Goal: Find specific fact

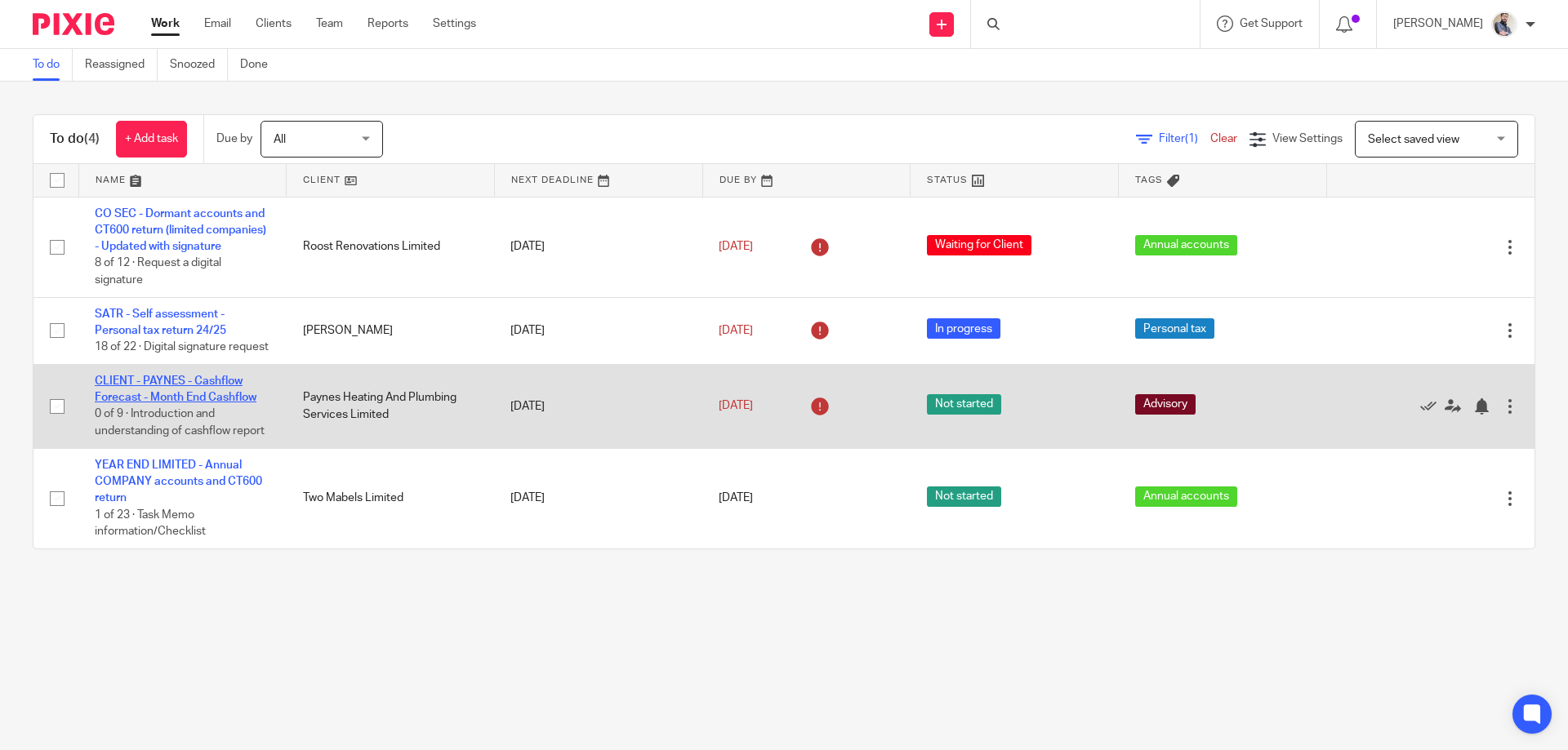
click at [166, 403] on link "CLIENT - PAYNES - Cashflow Forecast - Month End Cashflow" at bounding box center [175, 389] width 161 height 27
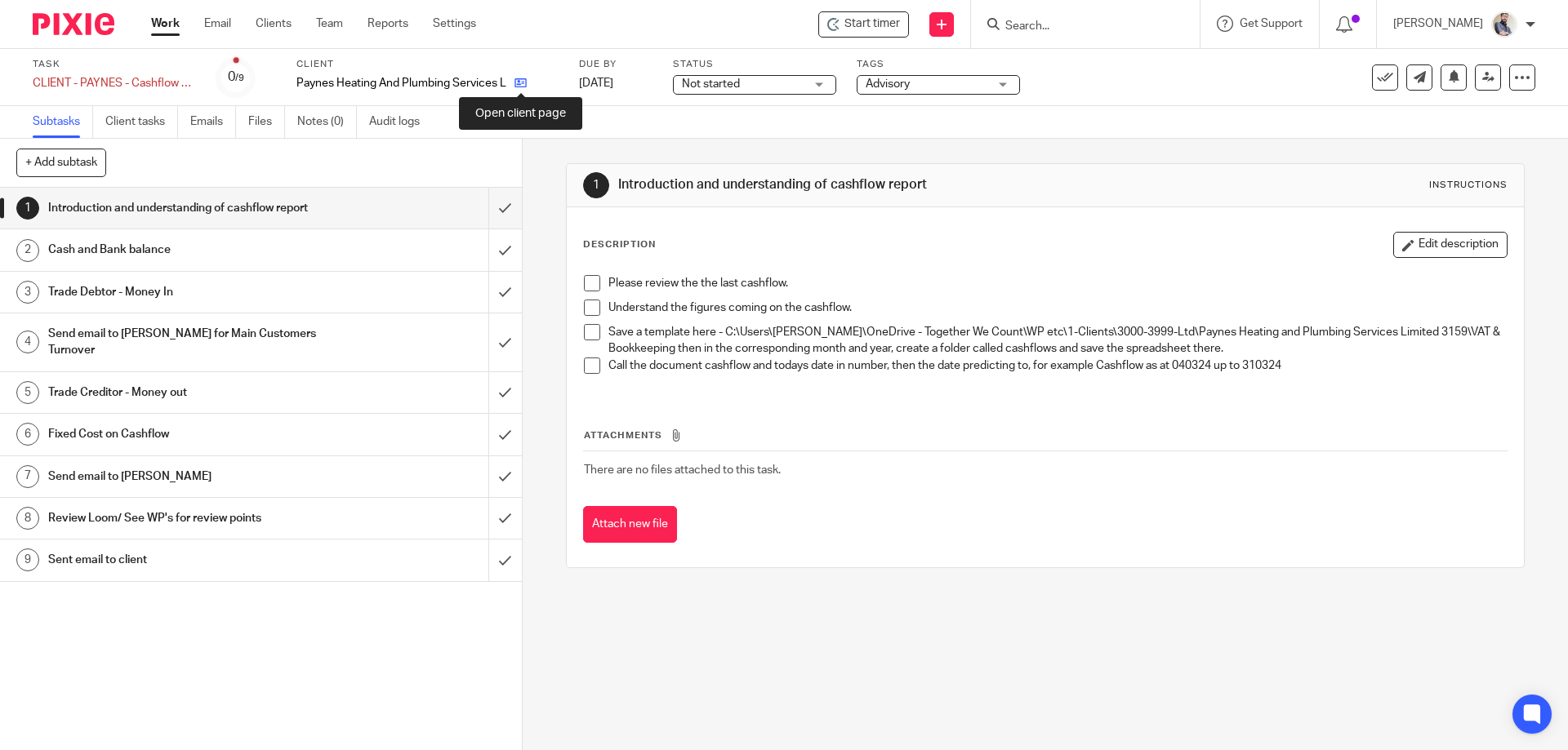
click at [526, 80] on icon at bounding box center [521, 83] width 13 height 13
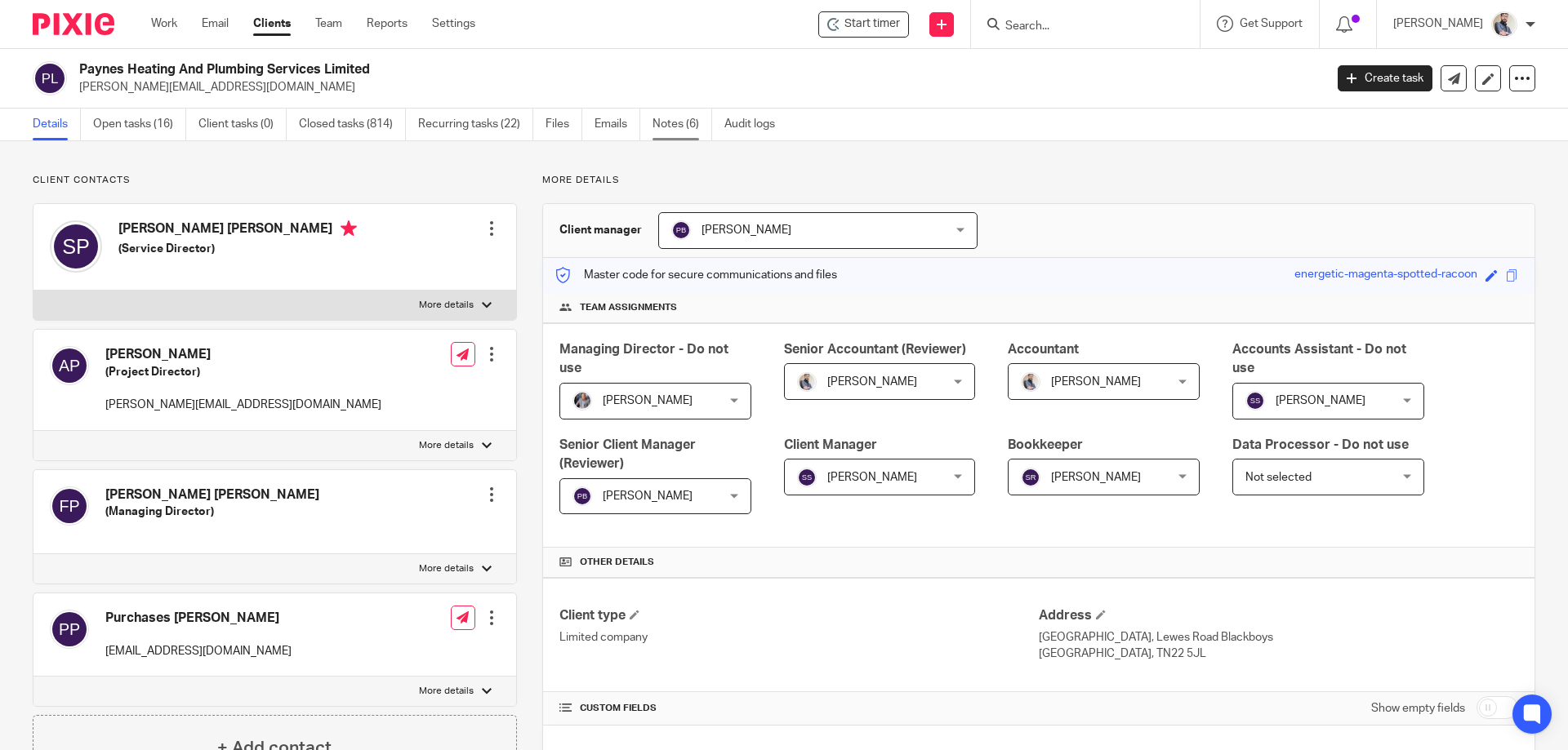
click at [669, 122] on link "Notes (6)" at bounding box center [682, 124] width 60 height 32
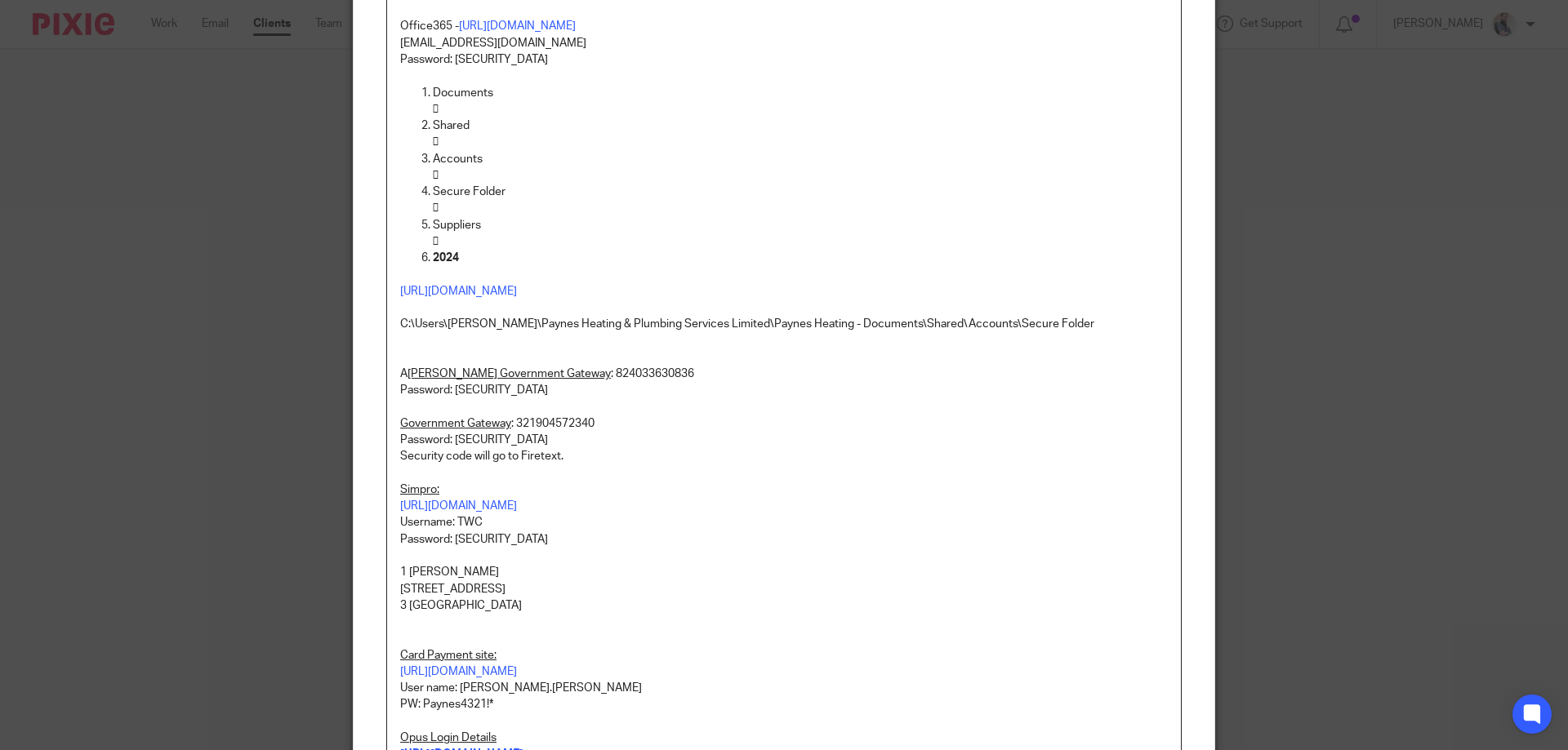
scroll to position [326, 0]
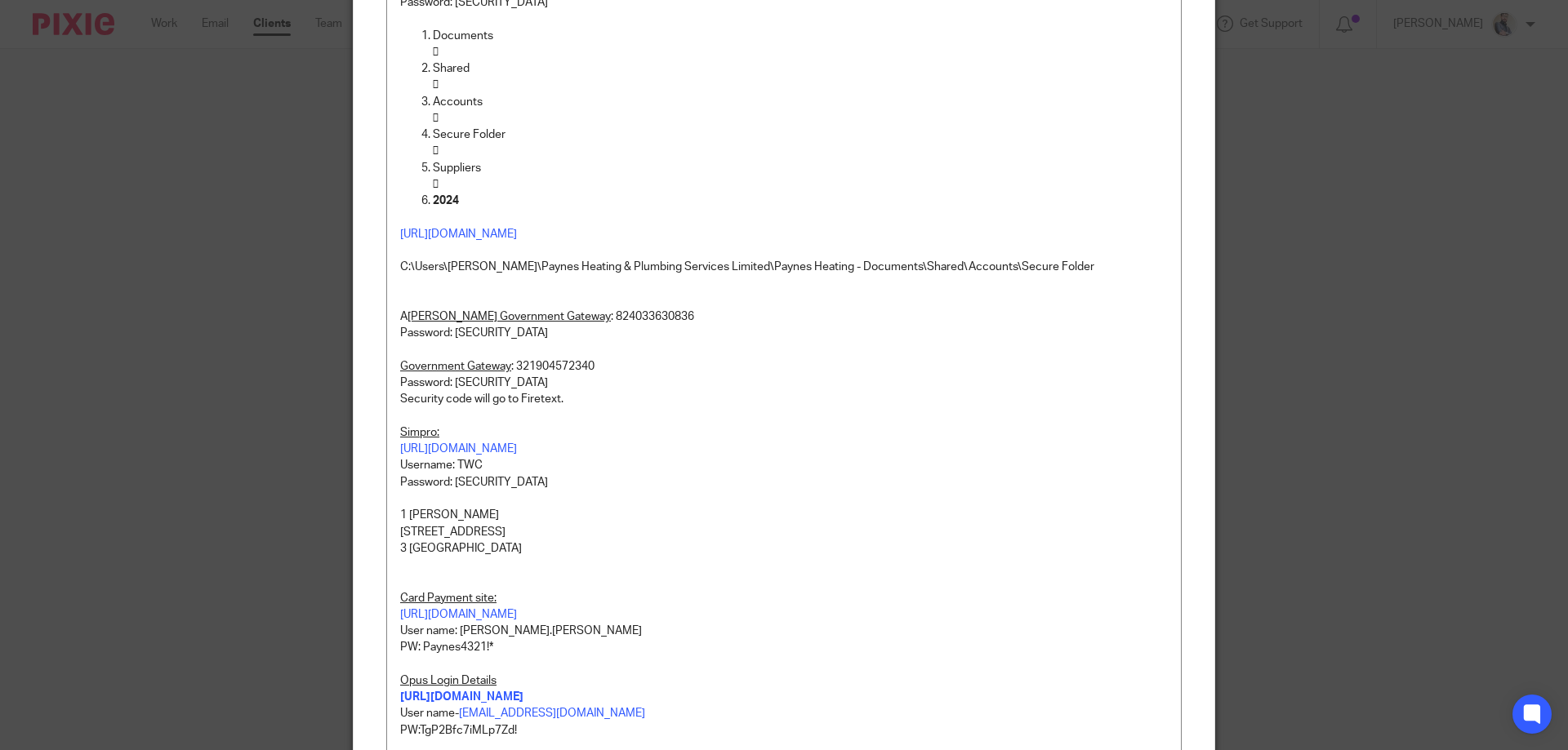
drag, startPoint x: 815, startPoint y: 604, endPoint x: 844, endPoint y: 573, distance: 42.4
click at [824, 589] on p "To enrich screen reader interactions, please activate Accessibility in Grammarl…" at bounding box center [784, 581] width 768 height 17
drag, startPoint x: 858, startPoint y: 465, endPoint x: 506, endPoint y: 447, distance: 352.5
click at [506, 447] on div "PASSWORDS Purchases email and Shared One Drive: How to access Paynes Shared Fol…" at bounding box center [784, 741] width 793 height 1786
copy div "[URL][DOMAIN_NAME]"
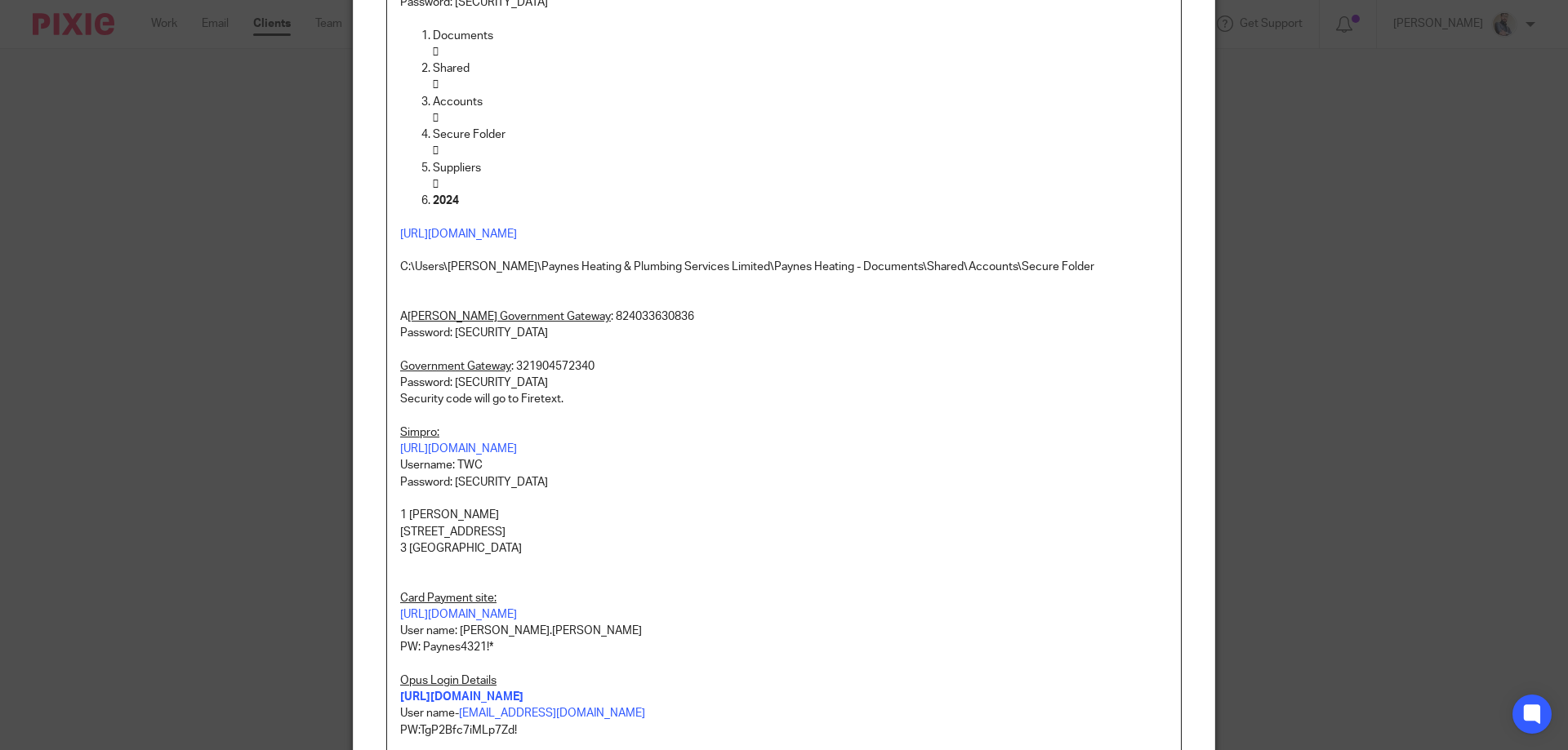
click at [455, 490] on p "Password: [SECURITY_DATA]" at bounding box center [784, 482] width 768 height 17
copy p "TgP2Bfc7iMLp7Zd!"
click at [422, 523] on p "1 [PERSON_NAME]" at bounding box center [784, 515] width 768 height 17
copy p "[PERSON_NAME]"
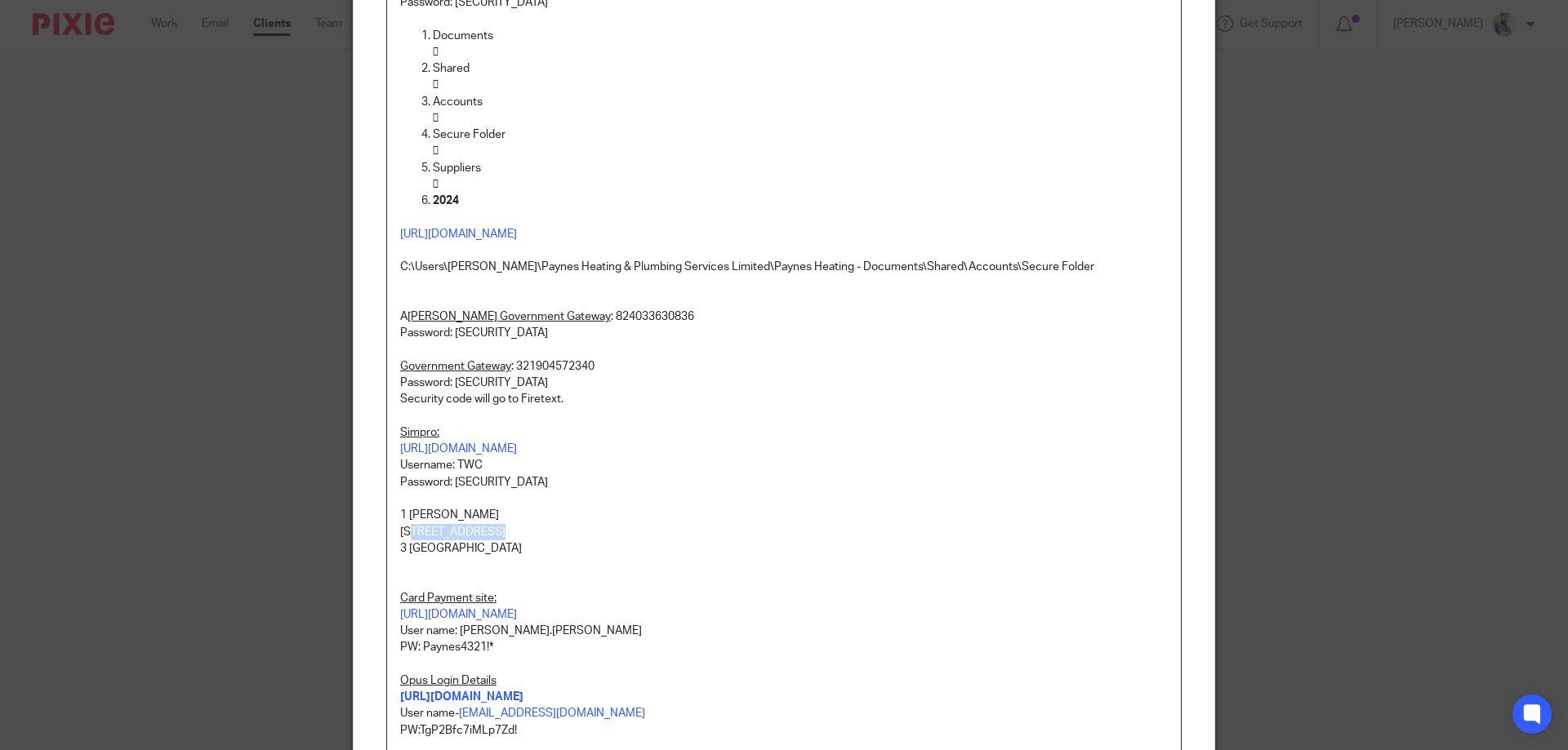
drag, startPoint x: 405, startPoint y: 546, endPoint x: 502, endPoint y: 546, distance: 97.0
click at [502, 540] on p "[STREET_ADDRESS]" at bounding box center [784, 532] width 768 height 17
copy p "[GEOGRAPHIC_DATA]"
drag, startPoint x: 405, startPoint y: 564, endPoint x: 464, endPoint y: 561, distance: 59.1
click at [464, 557] on p "3 [GEOGRAPHIC_DATA]" at bounding box center [784, 548] width 768 height 17
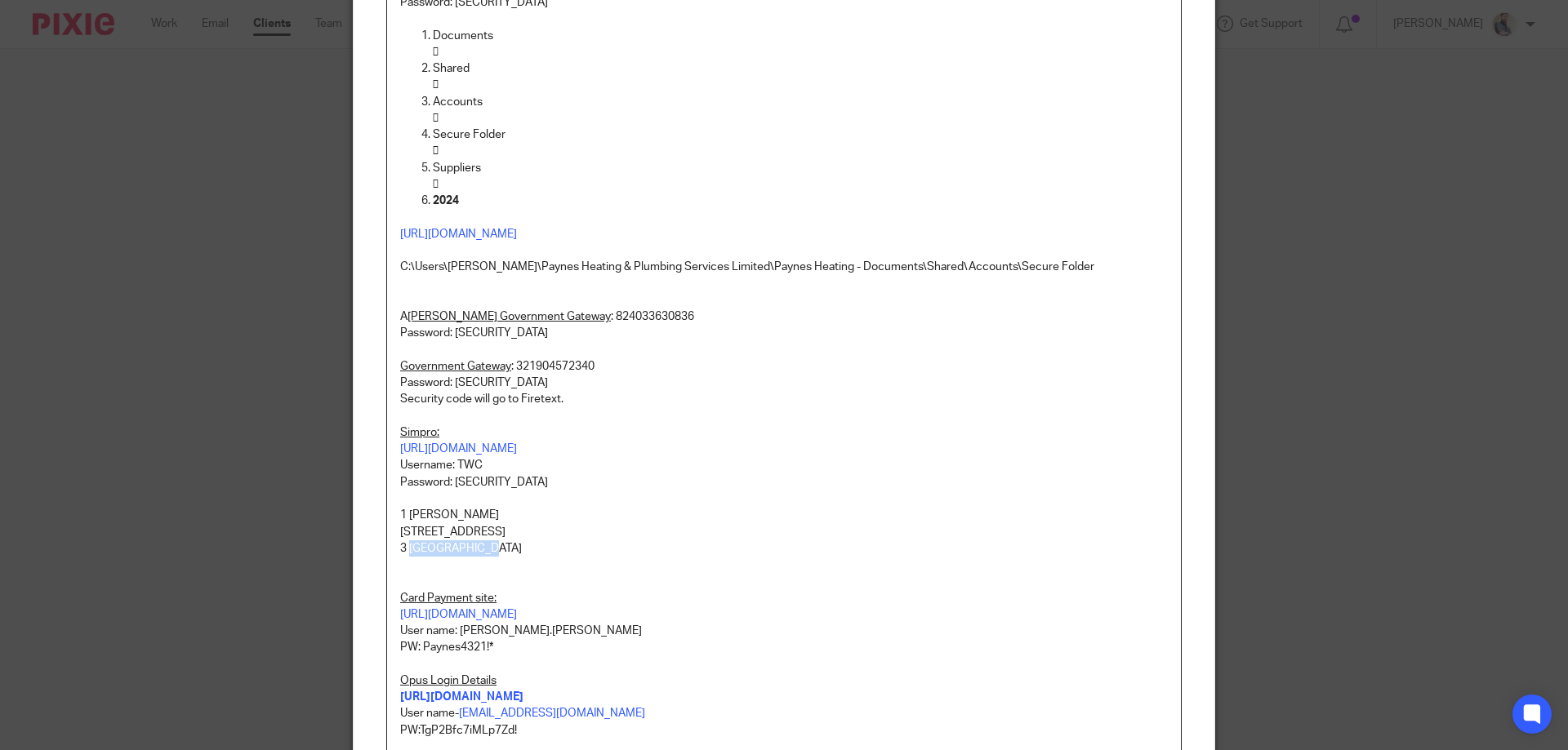
copy p "[GEOGRAPHIC_DATA]"
